Goal: Task Accomplishment & Management: Use online tool/utility

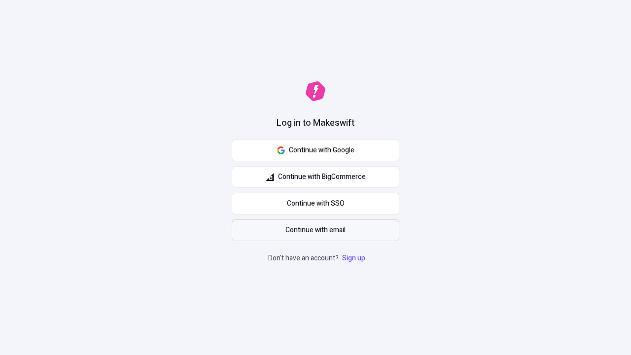
click at [315, 230] on span "Continue with email" at bounding box center [315, 230] width 60 height 11
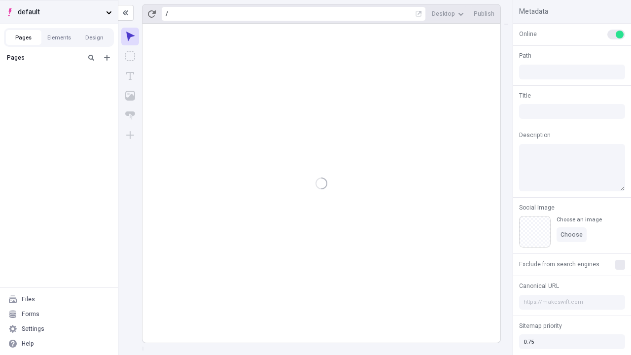
click at [59, 12] on span "default" at bounding box center [60, 12] width 84 height 11
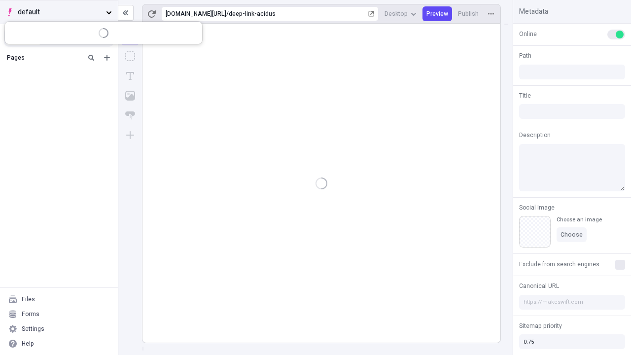
type input "/deep-link-acidus"
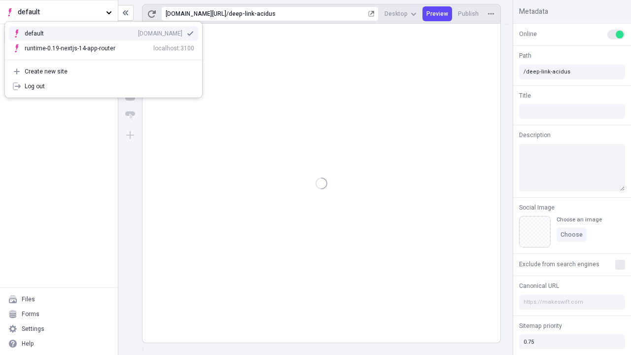
click at [138, 32] on div "[DOMAIN_NAME]" at bounding box center [160, 34] width 44 height 8
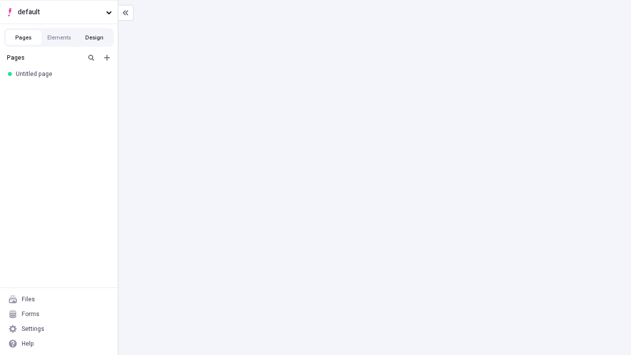
click at [94, 37] on button "Design" at bounding box center [94, 37] width 35 height 15
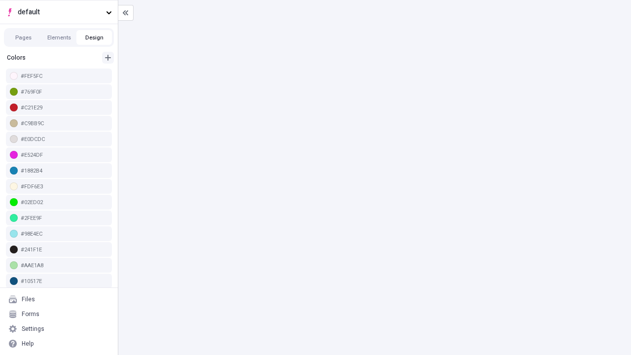
click at [108, 58] on icon "button" at bounding box center [108, 58] width 6 height 6
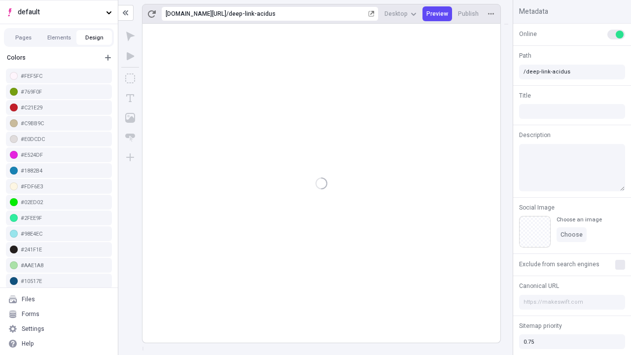
click at [98, 164] on span "Save" at bounding box center [97, 165] width 14 height 8
